Goal: Information Seeking & Learning: Learn about a topic

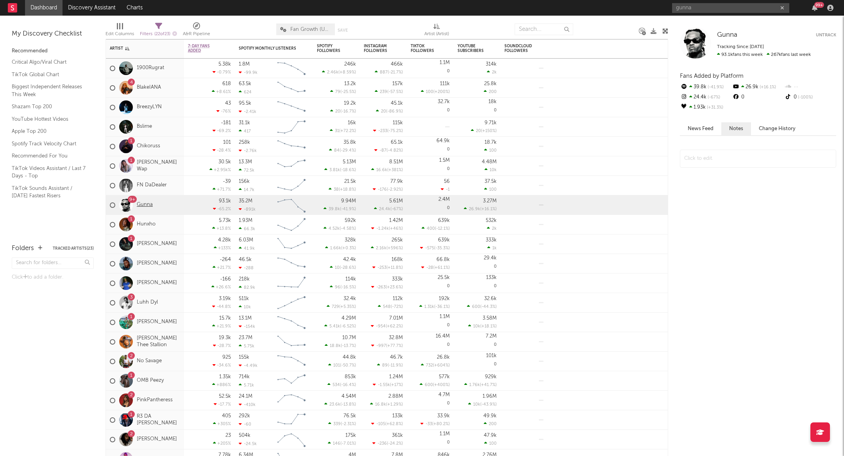
type input "gunna"
click at [148, 205] on link "Gunna" at bounding box center [145, 205] width 16 height 7
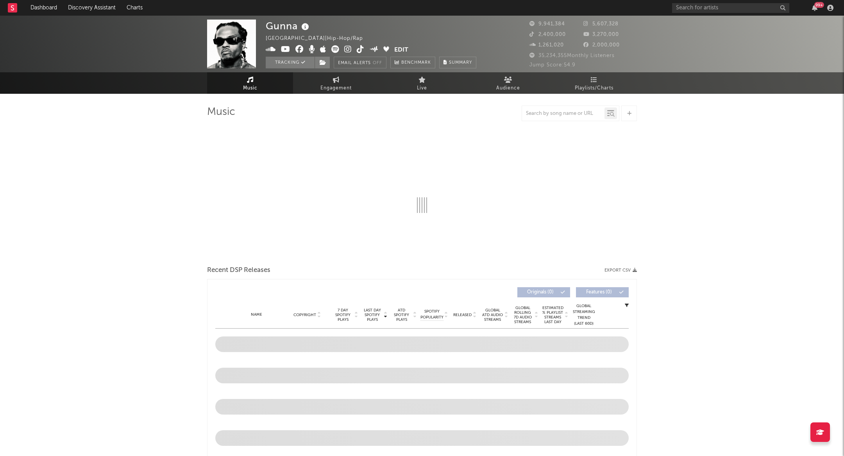
select select "6m"
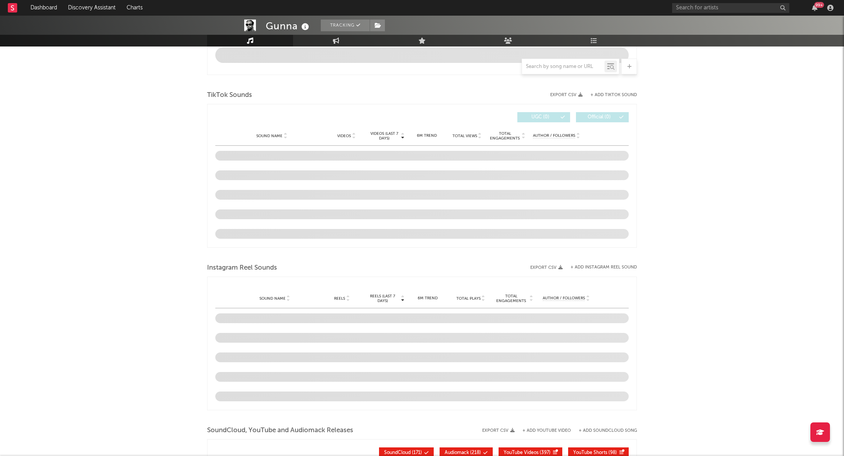
scroll to position [461, 0]
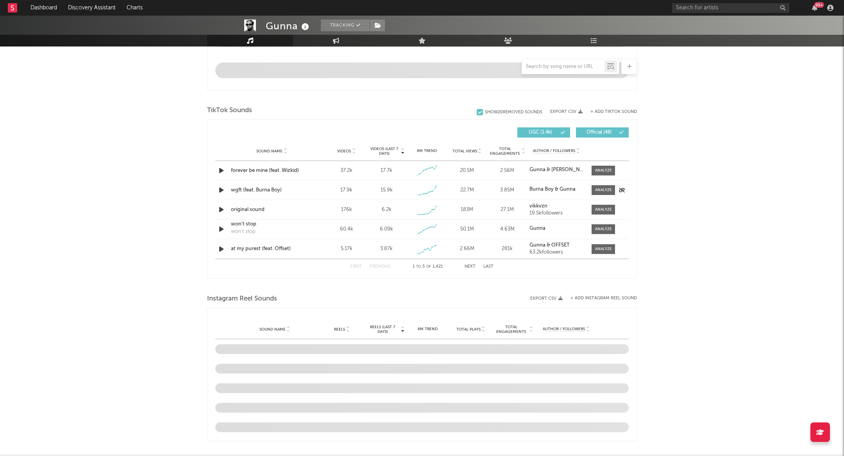
click at [219, 190] on icon "button" at bounding box center [221, 190] width 8 height 10
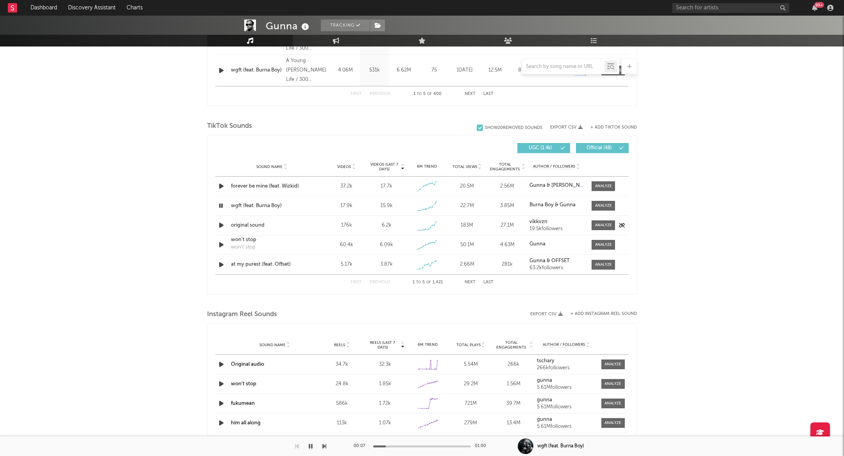
click at [222, 222] on icon "button" at bounding box center [221, 225] width 8 height 10
click at [222, 204] on icon "button" at bounding box center [221, 206] width 8 height 10
click at [605, 207] on div at bounding box center [603, 206] width 17 height 6
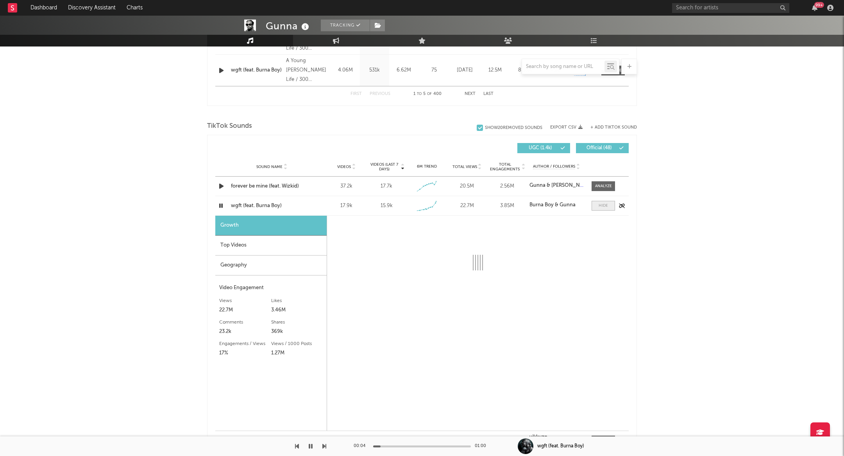
select select "1w"
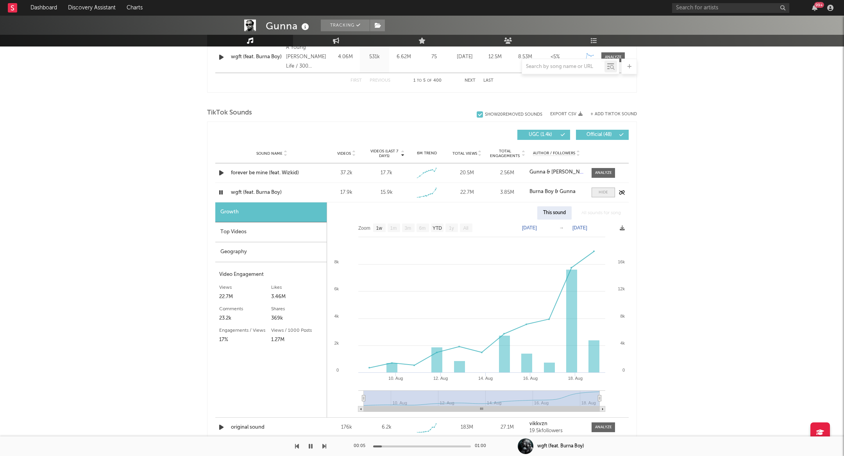
scroll to position [475, 0]
